Goal: Task Accomplishment & Management: Use online tool/utility

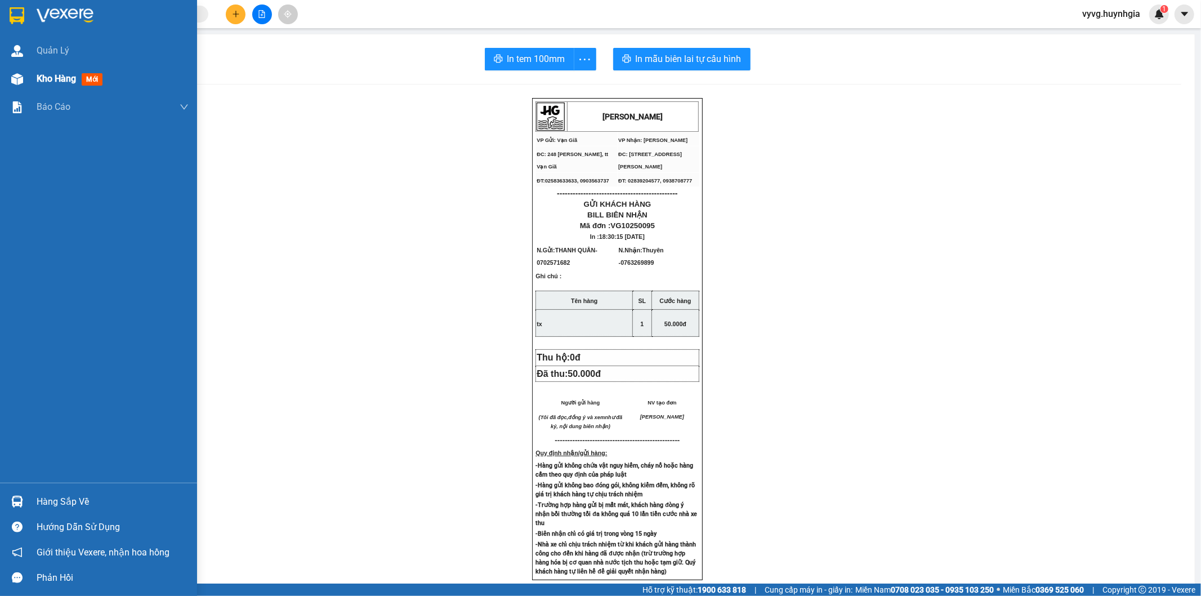
click at [55, 71] on div "Kho hàng mới" at bounding box center [72, 78] width 70 height 14
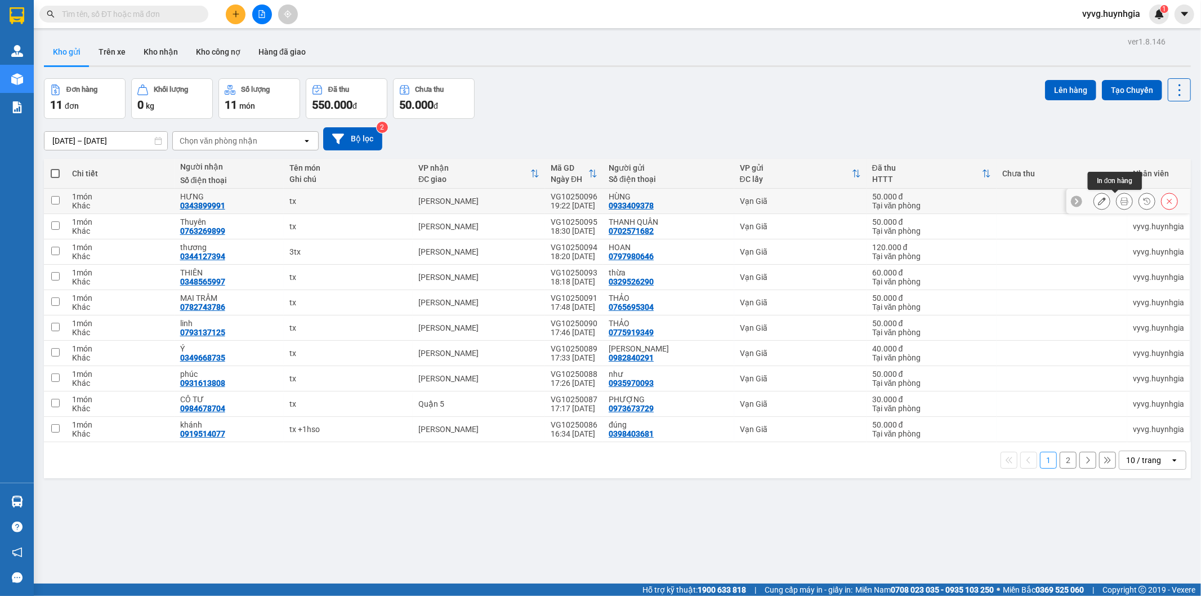
click at [1120, 201] on button at bounding box center [1124, 201] width 16 height 20
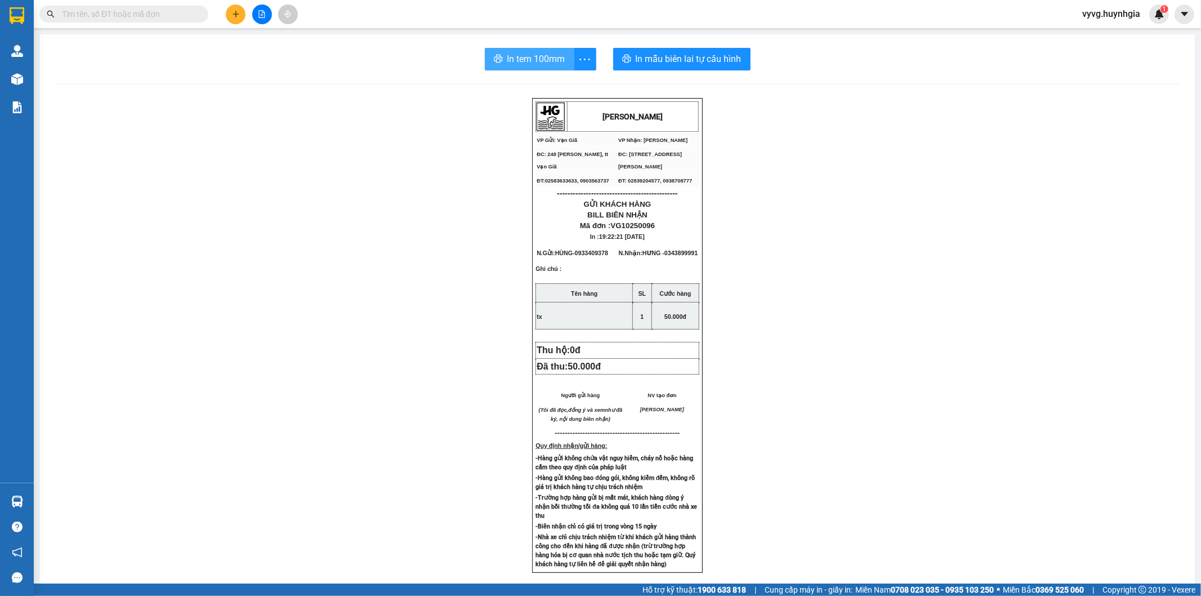
click at [509, 59] on span "In tem 100mm" at bounding box center [536, 59] width 58 height 14
click at [494, 55] on icon "printer" at bounding box center [498, 58] width 9 height 9
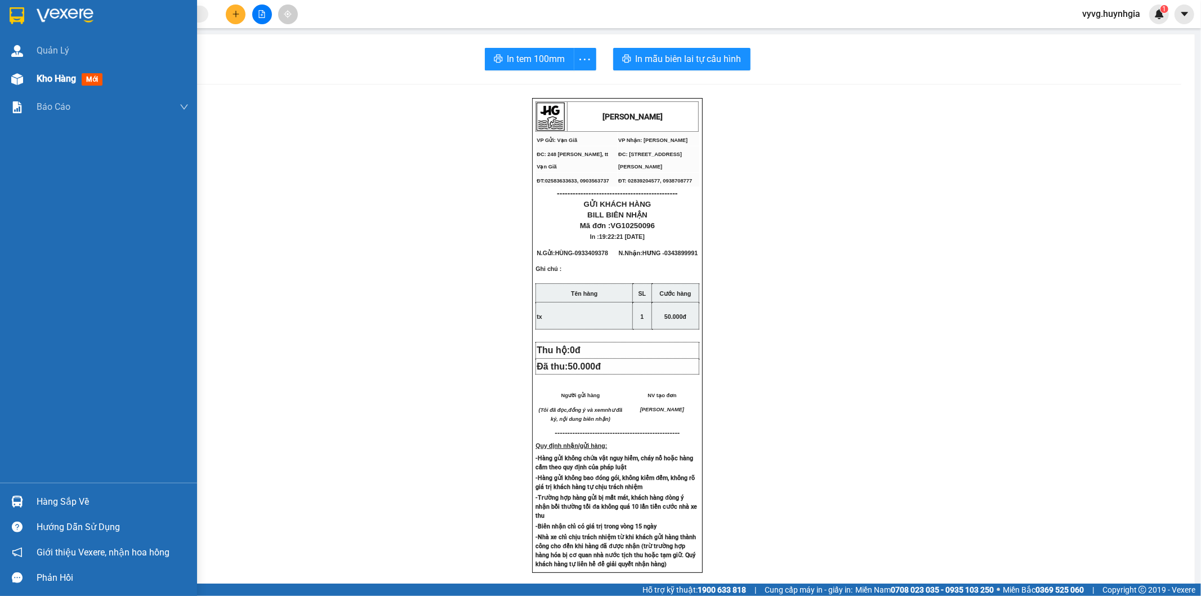
click at [38, 73] on span "Kho hàng" at bounding box center [56, 78] width 39 height 11
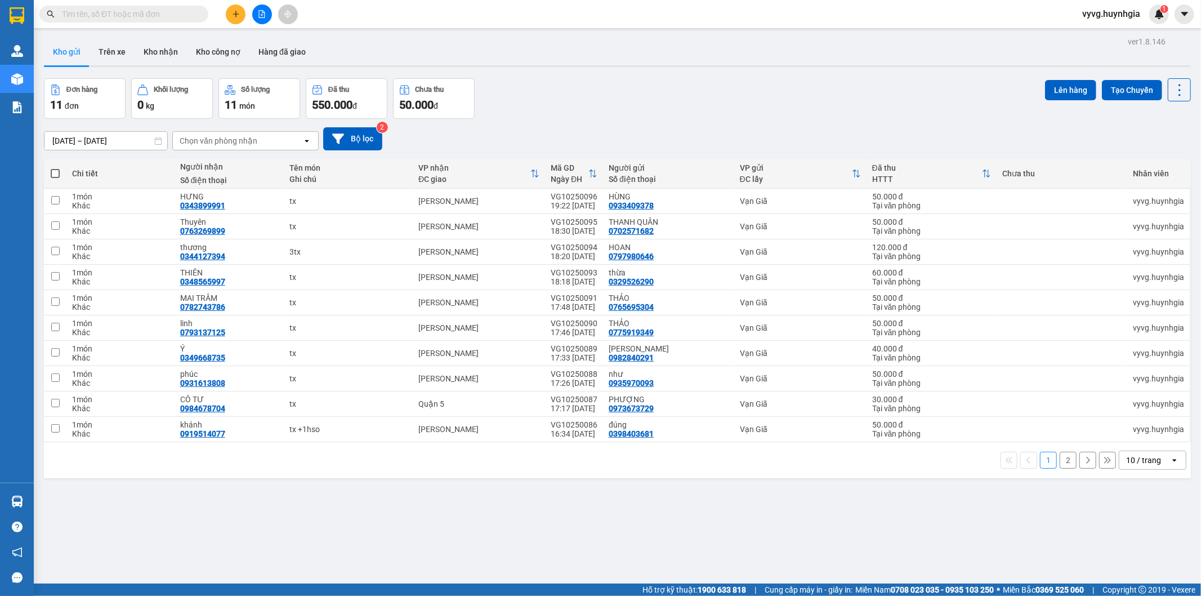
click at [56, 179] on th at bounding box center [55, 174] width 23 height 30
click at [53, 173] on span at bounding box center [55, 173] width 9 height 9
click at [55, 168] on input "checkbox" at bounding box center [55, 168] width 0 height 0
checkbox input "true"
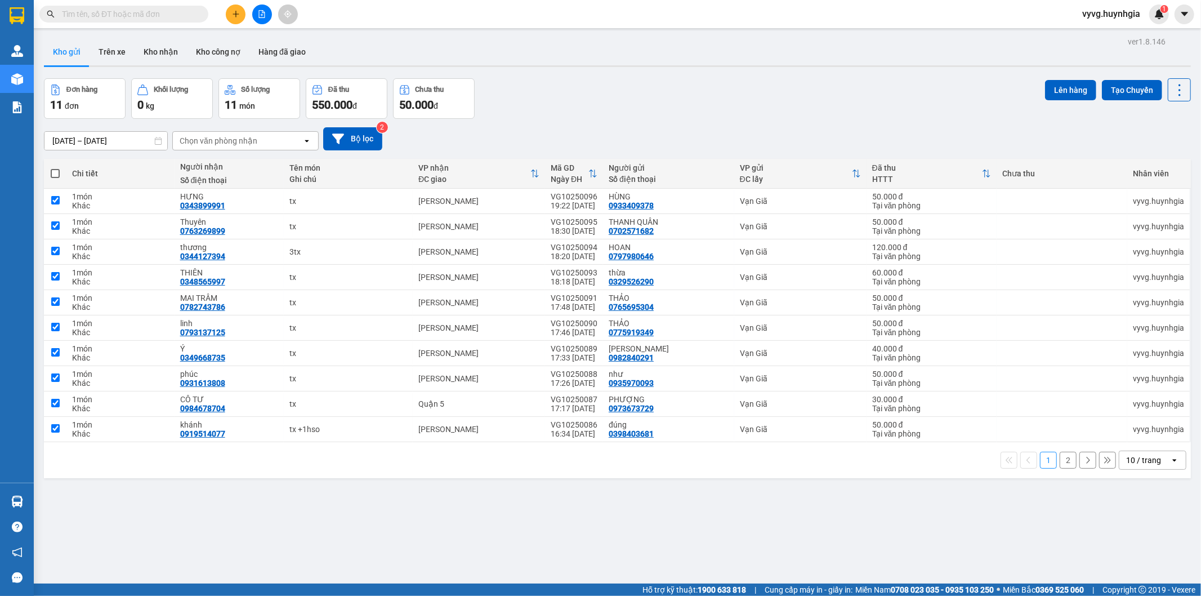
checkbox input "true"
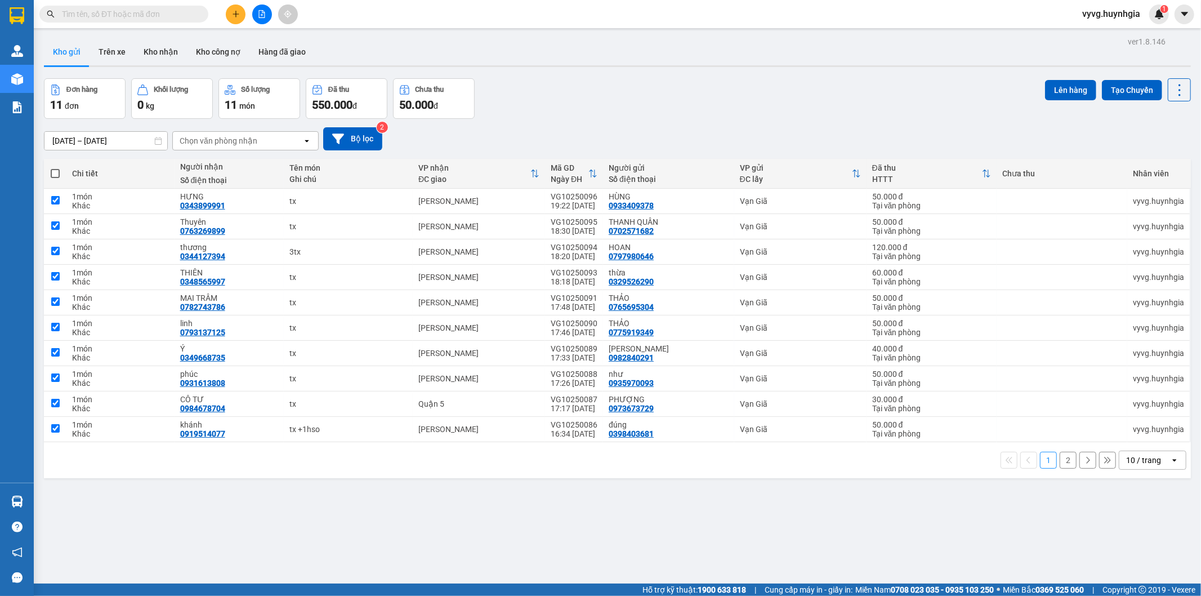
checkbox input "true"
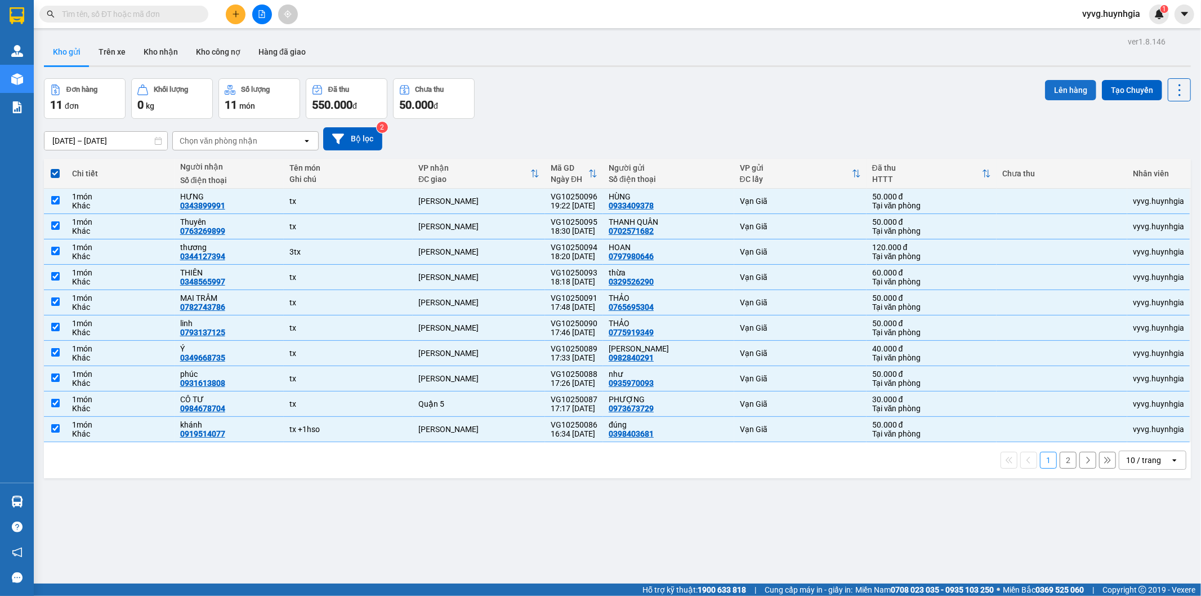
click at [1052, 89] on button "Lên hàng" at bounding box center [1070, 90] width 51 height 20
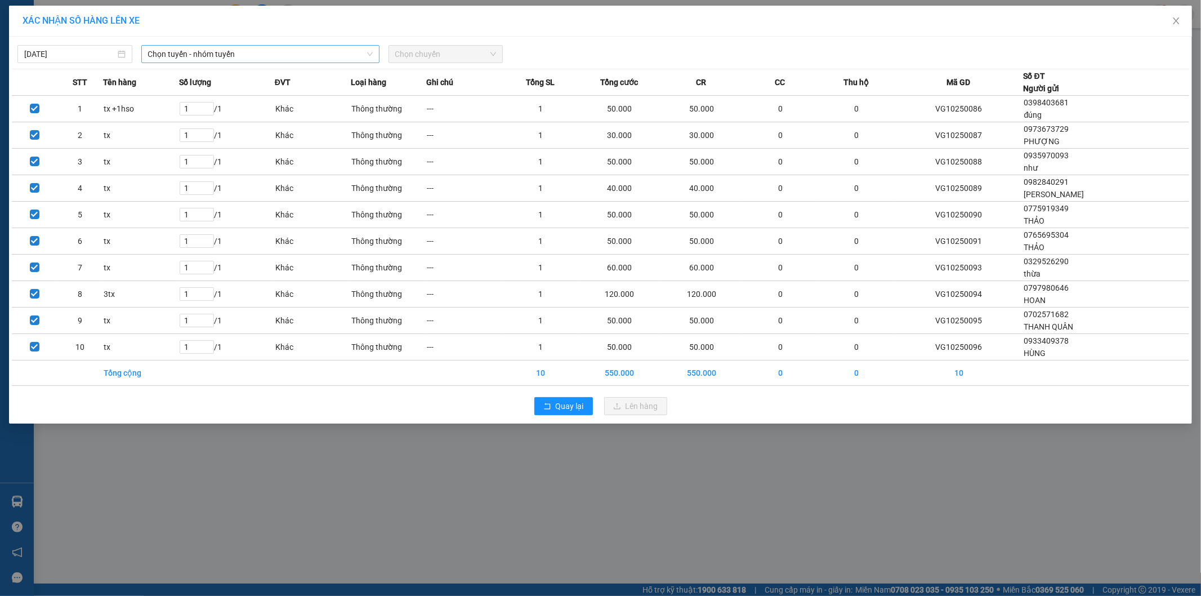
click at [252, 56] on span "Chọn tuyến - nhóm tuyến" at bounding box center [260, 54] width 225 height 17
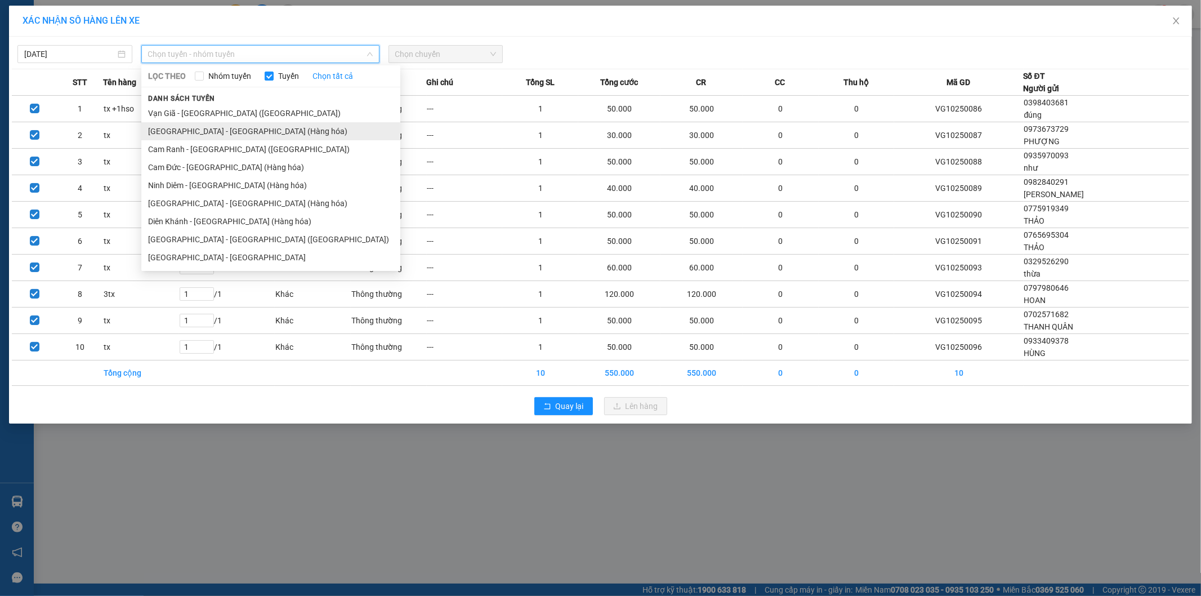
click at [221, 133] on li "[GEOGRAPHIC_DATA] - [GEOGRAPHIC_DATA] (Hàng hóa)" at bounding box center [270, 131] width 259 height 18
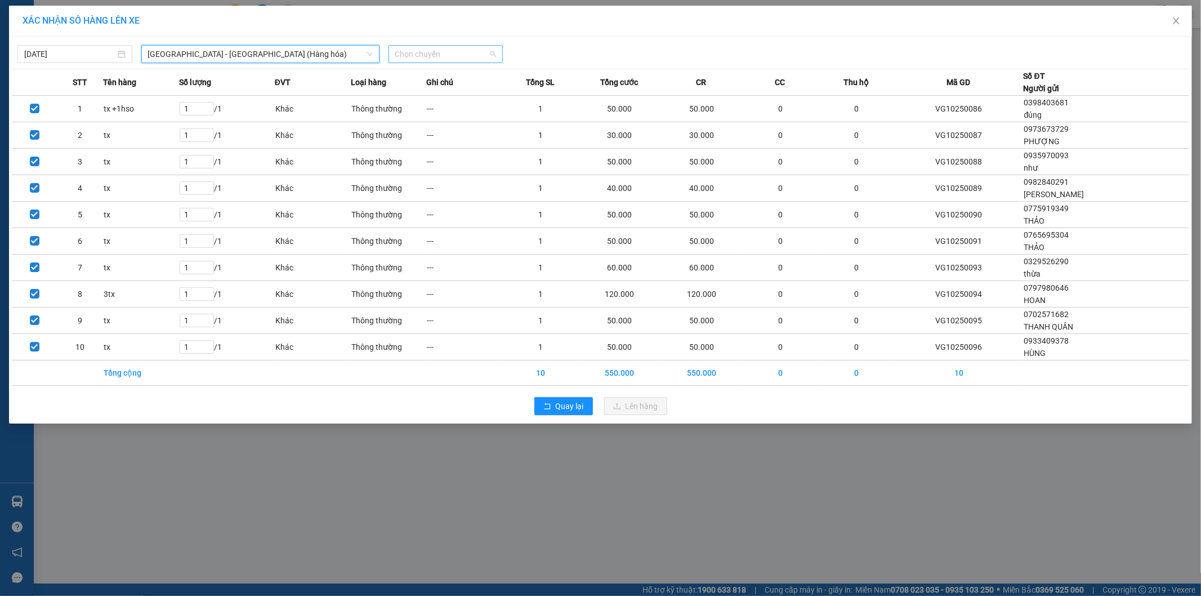
click at [429, 53] on span "Chọn chuyến" at bounding box center [445, 54] width 101 height 17
click at [425, 90] on div "22:00" at bounding box center [439, 94] width 88 height 12
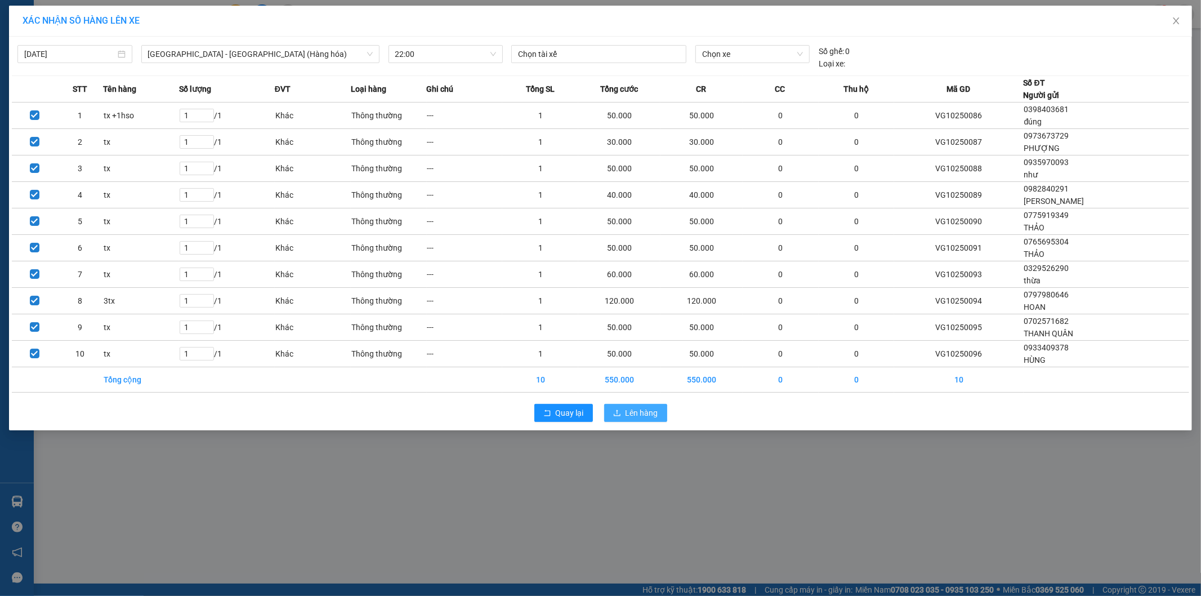
click at [633, 417] on span "Lên hàng" at bounding box center [641, 412] width 33 height 12
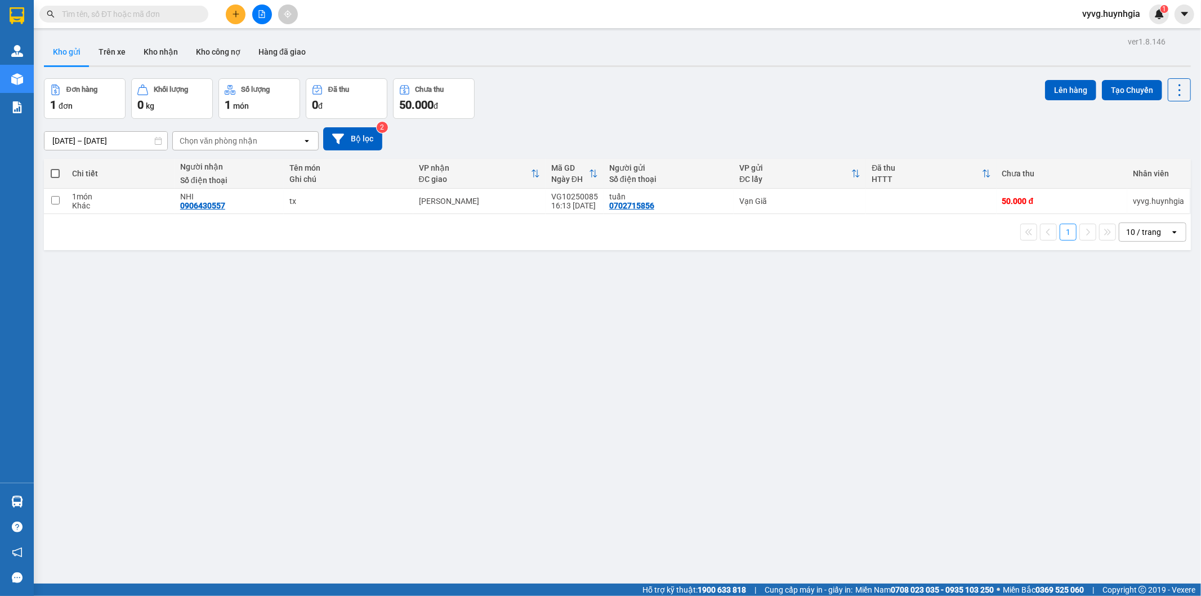
click at [60, 178] on label at bounding box center [55, 173] width 11 height 11
click at [55, 168] on input "checkbox" at bounding box center [55, 168] width 0 height 0
checkbox input "true"
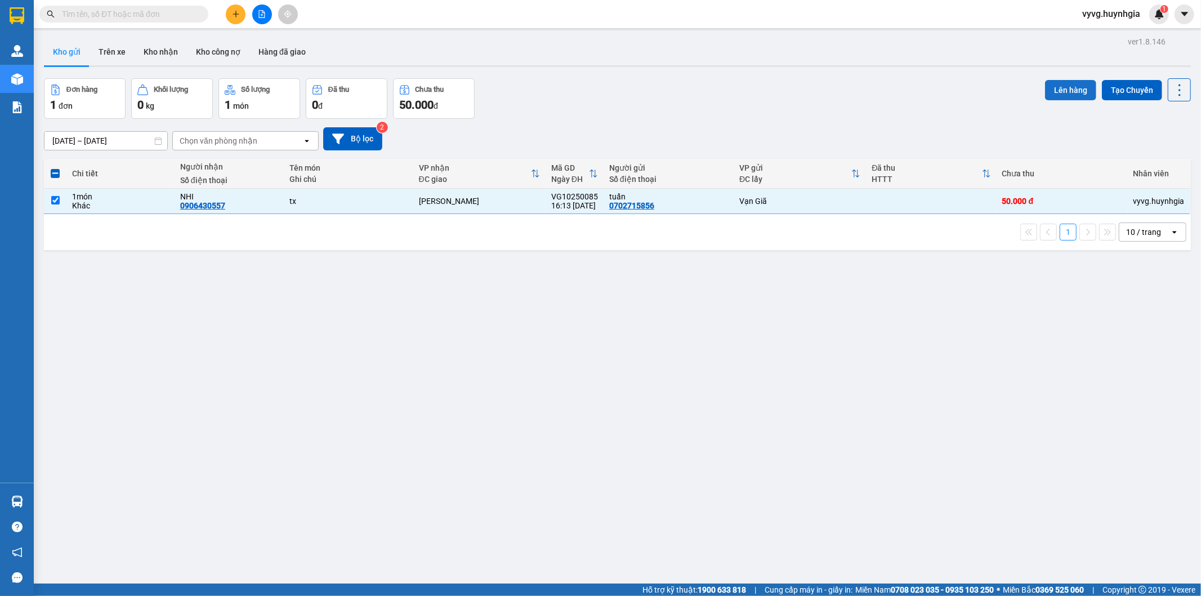
click at [1053, 88] on button "Lên hàng" at bounding box center [1070, 90] width 51 height 20
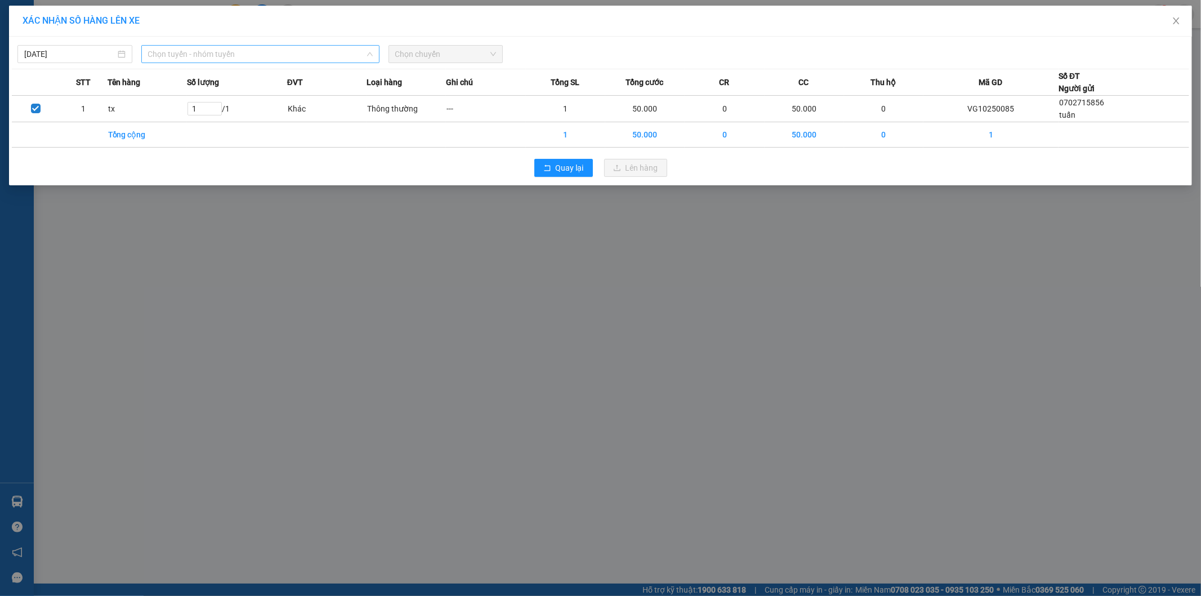
click at [283, 52] on span "Chọn tuyến - nhóm tuyến" at bounding box center [260, 54] width 225 height 17
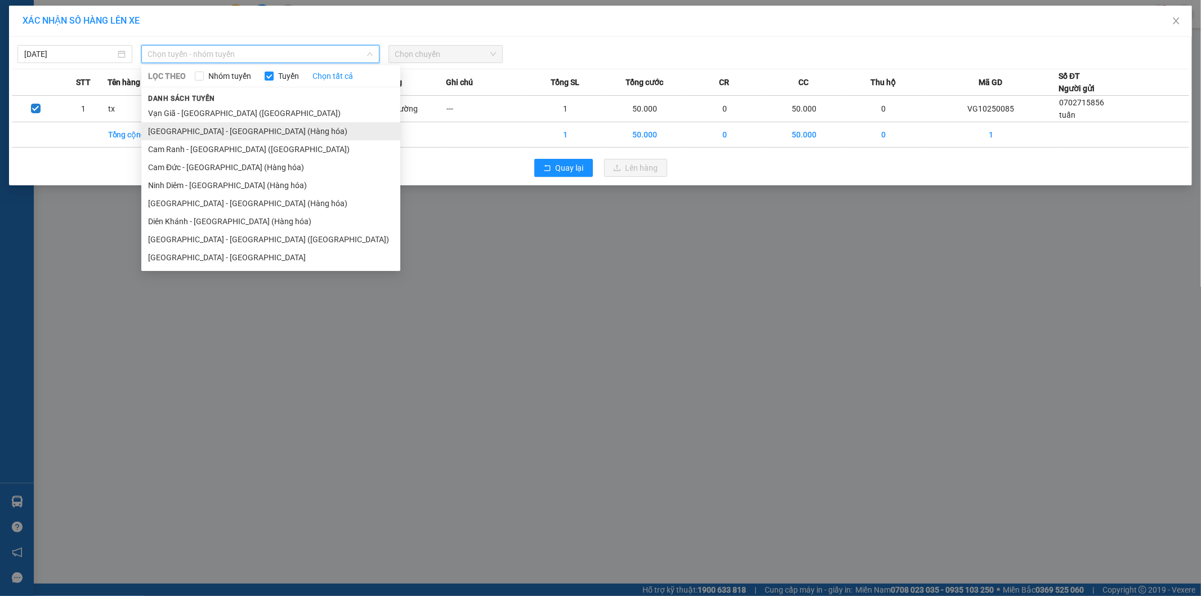
click at [251, 132] on li "[GEOGRAPHIC_DATA] - [GEOGRAPHIC_DATA] (Hàng hóa)" at bounding box center [270, 131] width 259 height 18
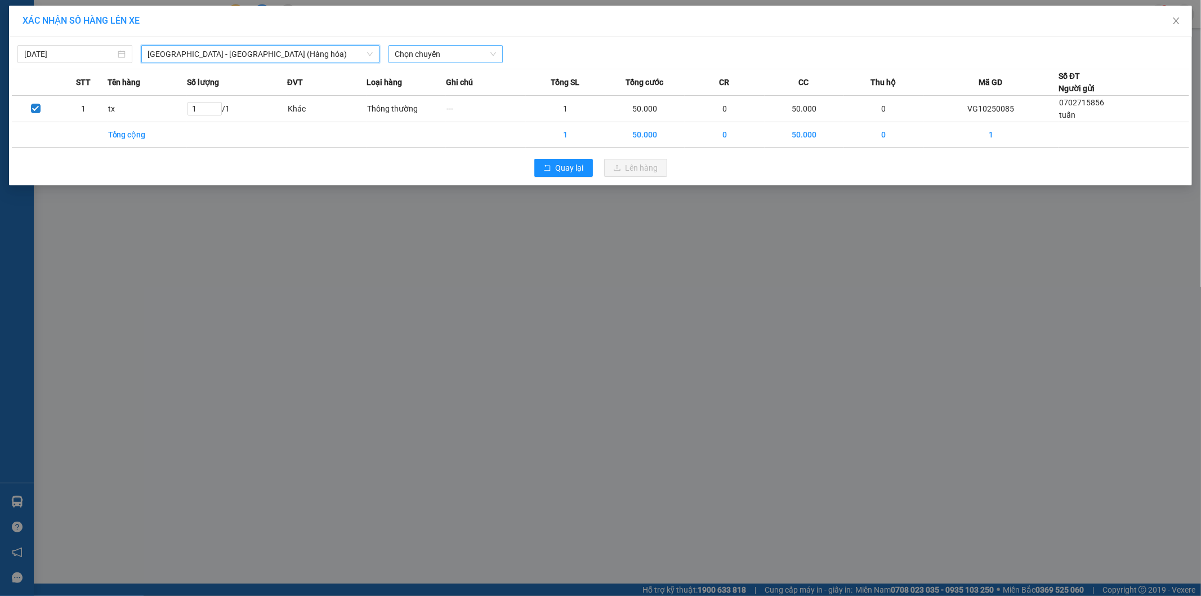
click at [448, 61] on span "Chọn chuyến" at bounding box center [445, 54] width 101 height 17
click at [437, 93] on div "22:00" at bounding box center [439, 94] width 88 height 12
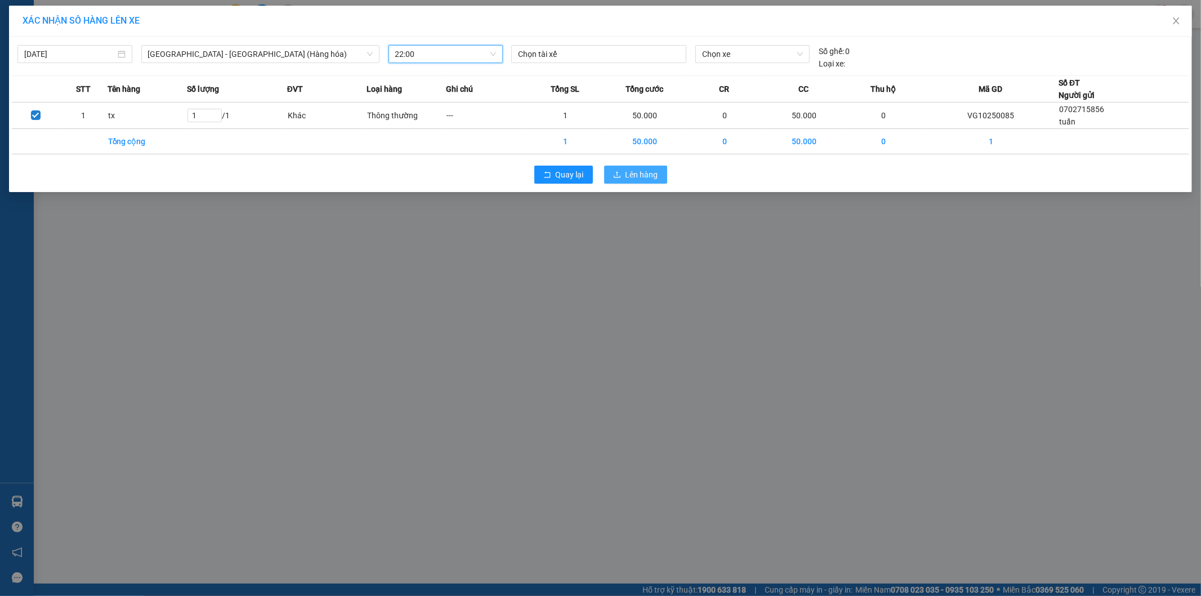
click at [616, 178] on icon "upload" at bounding box center [617, 175] width 8 height 8
